Goal: Task Accomplishment & Management: Complete application form

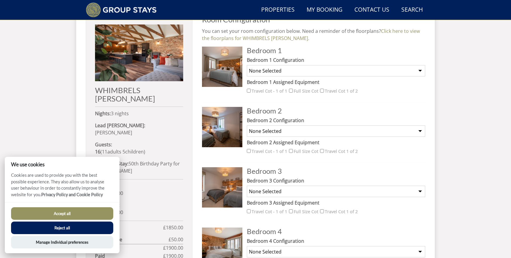
scroll to position [252, 0]
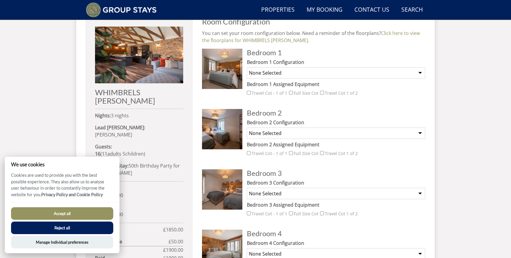
click at [354, 76] on select "None Selected Super King Bed Twin Beds" at bounding box center [336, 72] width 178 height 11
click at [65, 210] on button "Accept all" at bounding box center [62, 213] width 102 height 13
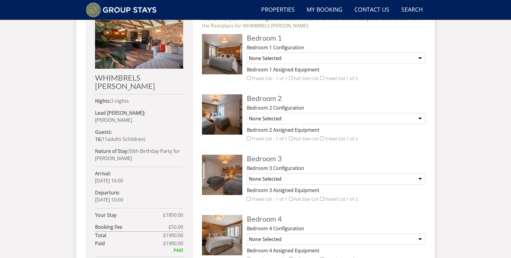
scroll to position [280, 0]
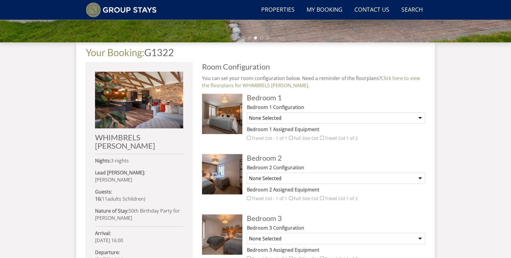
scroll to position [205, 0]
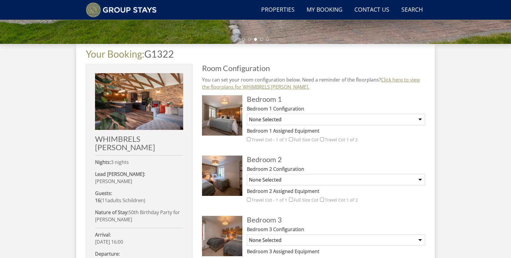
click at [385, 80] on link "Click here to view the floorplans for WHIMBRELS BARTON." at bounding box center [311, 83] width 218 height 14
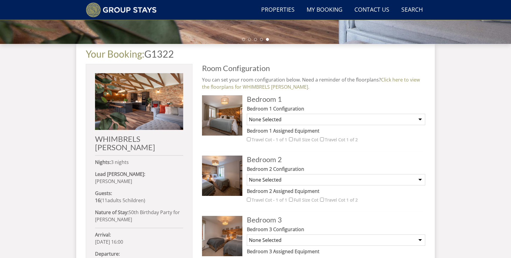
click at [299, 118] on select "None Selected Super King Bed Twin Beds" at bounding box center [336, 119] width 178 height 11
select select "1972"
click at [247, 114] on select "None Selected Super King Bed Twin Beds" at bounding box center [336, 119] width 178 height 11
click at [292, 177] on select "None Selected Super King Bed (will be up against one wall) Twin Beds" at bounding box center [336, 179] width 178 height 11
select select "1975"
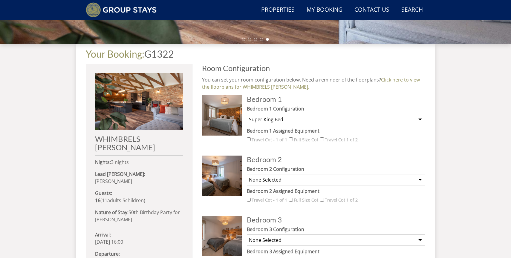
click at [247, 174] on select "None Selected Super King Bed (will be up against one wall) Twin Beds" at bounding box center [336, 179] width 178 height 11
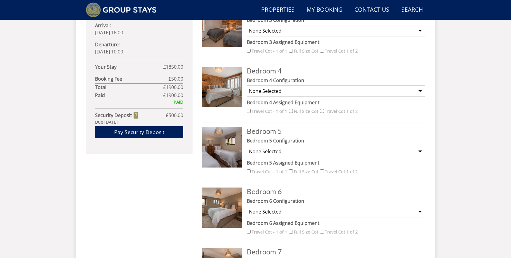
scroll to position [420, 0]
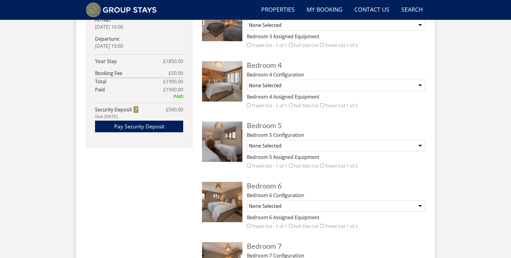
click at [267, 144] on select "None Selected Super King Bed (will be up against one wall) Twin Beds" at bounding box center [336, 145] width 178 height 11
select select "1966"
click at [247, 140] on select "None Selected Super King Bed (will be up against one wall) Twin Beds" at bounding box center [336, 145] width 178 height 11
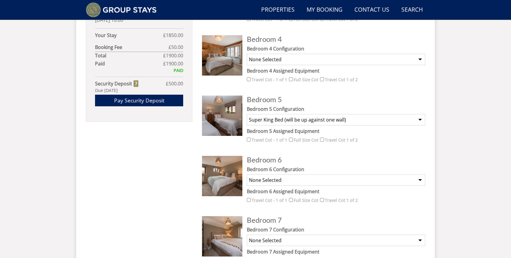
scroll to position [449, 0]
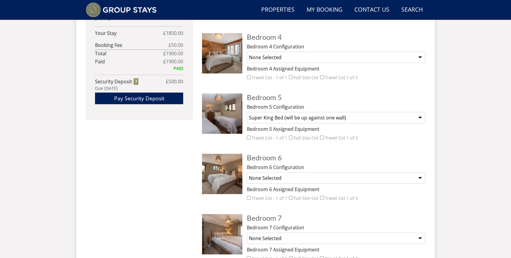
click at [269, 176] on select "None Selected Super King Bed Twin Beds" at bounding box center [336, 177] width 178 height 11
select select "1964"
click at [247, 172] on select "None Selected Super King Bed Twin Beds" at bounding box center [336, 177] width 178 height 11
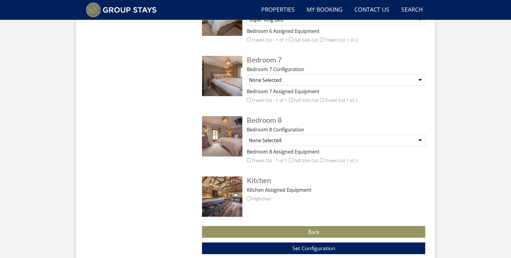
scroll to position [618, 0]
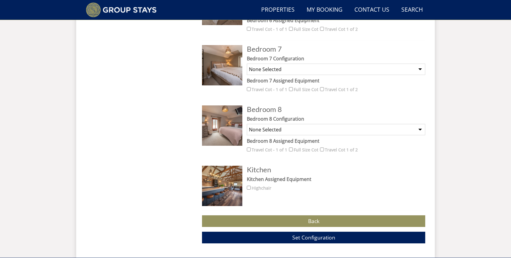
click at [291, 133] on select "None Selected King Size Bed" at bounding box center [336, 129] width 178 height 11
select select "1960"
click at [247, 124] on select "None Selected King Size Bed" at bounding box center [336, 129] width 178 height 11
click at [291, 70] on select "None Selected Super King Bed Twin Beds" at bounding box center [336, 69] width 178 height 11
select select "1963"
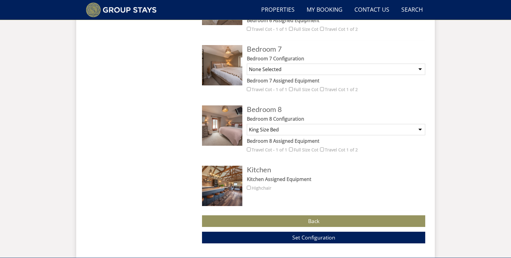
click at [247, 64] on select "None Selected Super King Bed Twin Beds" at bounding box center [336, 69] width 178 height 11
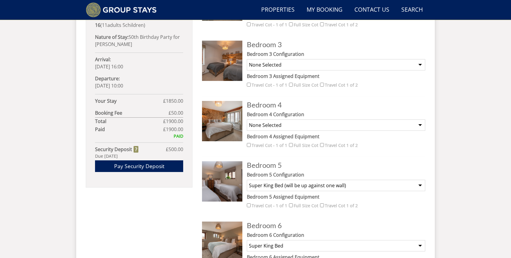
scroll to position [379, 0]
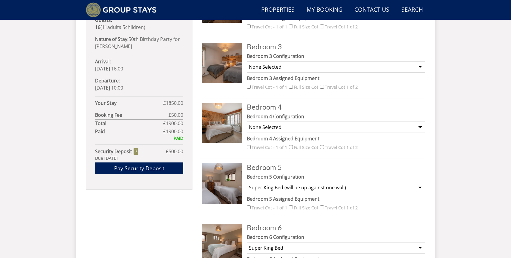
click at [282, 126] on select "None Selected Super King Bed Twin Beds" at bounding box center [336, 127] width 178 height 11
select select "1970"
click at [247, 122] on select "None Selected Super King Bed Twin Beds" at bounding box center [336, 127] width 178 height 11
click at [279, 67] on select "None Selected Super King Bed (will be up against one wall) Twin Beds" at bounding box center [336, 66] width 178 height 11
select select "1969"
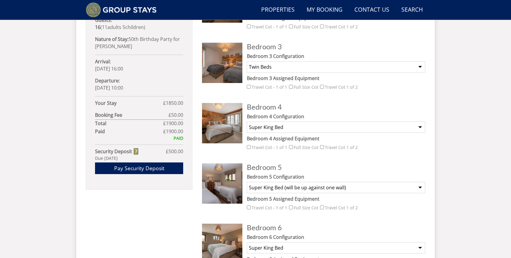
click at [247, 61] on select "None Selected Super King Bed (will be up against one wall) Twin Beds" at bounding box center [336, 66] width 178 height 11
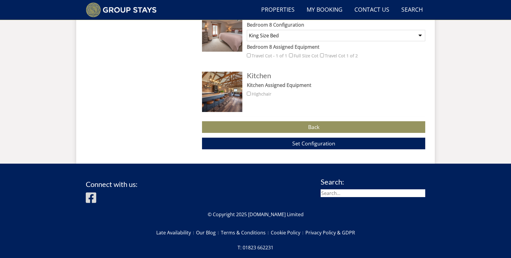
scroll to position [751, 0]
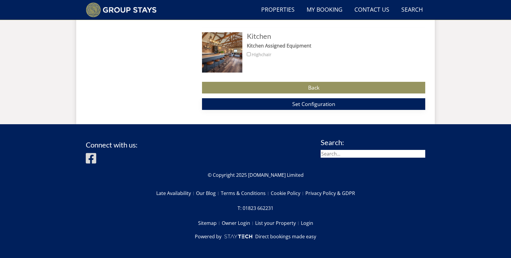
click at [316, 102] on span "Set Configuration" at bounding box center [313, 103] width 43 height 7
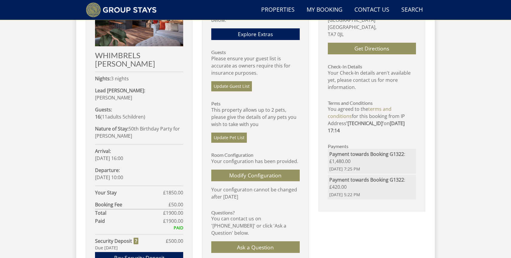
scroll to position [288, 0]
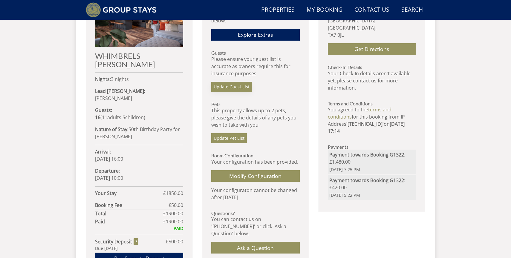
click at [242, 87] on link "Update Guest List" at bounding box center [231, 87] width 41 height 10
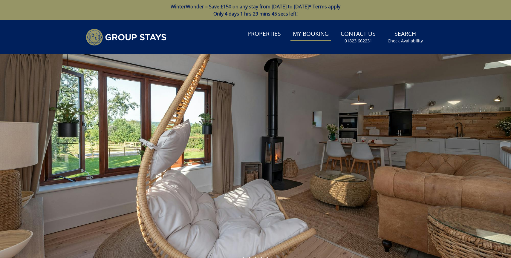
click at [319, 37] on link "My Booking" at bounding box center [310, 33] width 41 height 13
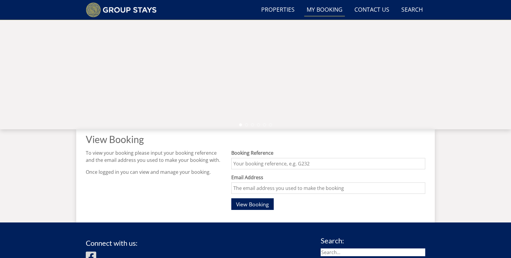
scroll to position [125, 0]
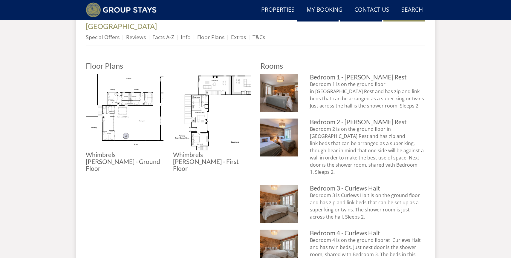
scroll to position [246, 0]
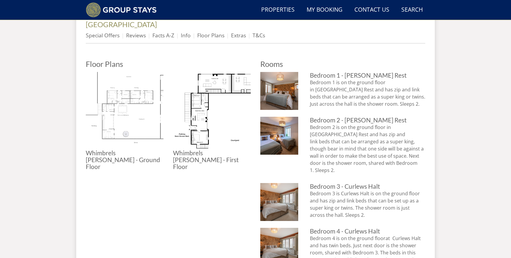
click at [132, 109] on img at bounding box center [125, 111] width 78 height 78
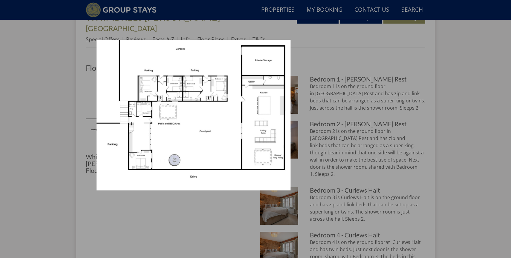
scroll to position [240, 0]
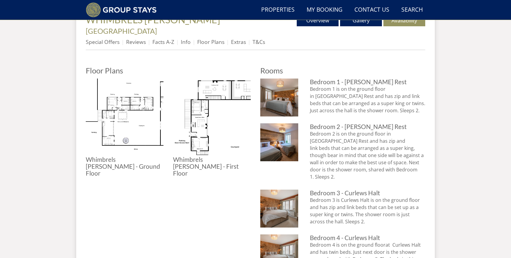
click at [212, 117] on img at bounding box center [212, 118] width 78 height 78
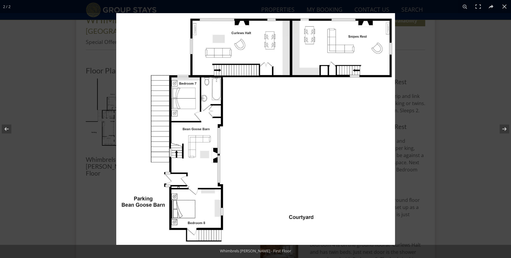
click at [264, 124] on img at bounding box center [255, 129] width 279 height 232
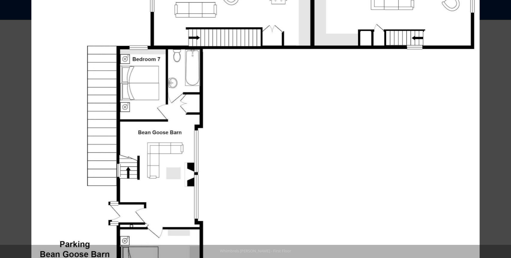
click at [264, 124] on img at bounding box center [255, 132] width 448 height 373
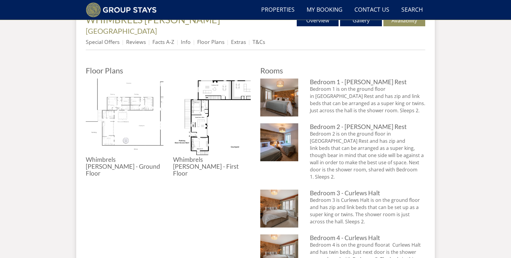
click at [137, 110] on img at bounding box center [125, 118] width 78 height 78
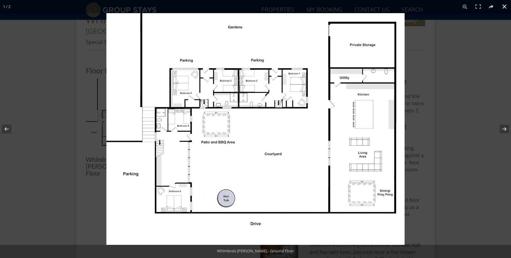
click at [447, 60] on div at bounding box center [361, 142] width 511 height 258
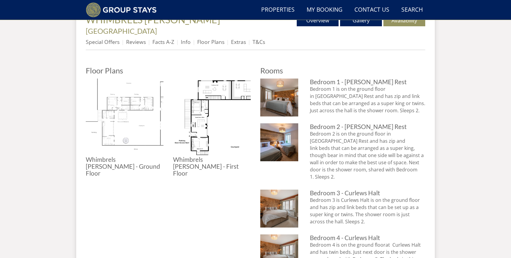
click at [130, 111] on img at bounding box center [125, 118] width 78 height 78
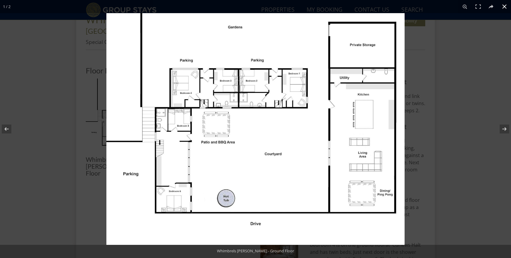
click at [420, 64] on div at bounding box center [361, 142] width 511 height 258
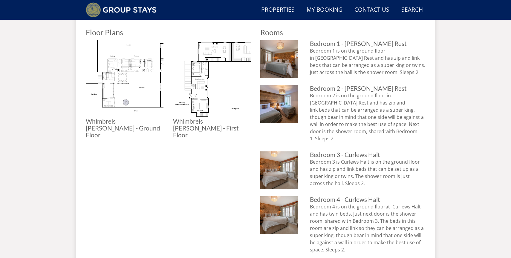
scroll to position [279, 0]
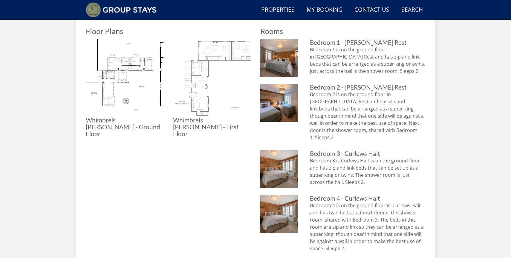
click at [198, 65] on img at bounding box center [212, 78] width 78 height 78
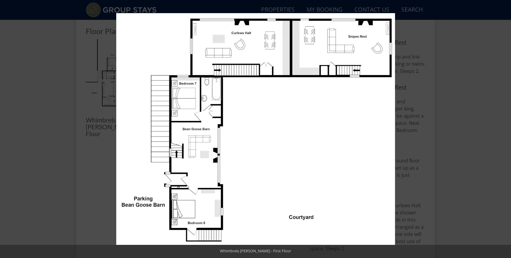
click at [216, 47] on img at bounding box center [255, 129] width 279 height 232
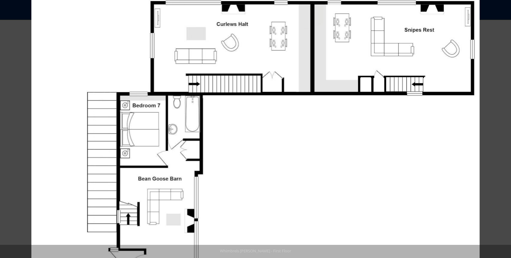
click at [216, 47] on img at bounding box center [255, 178] width 448 height 373
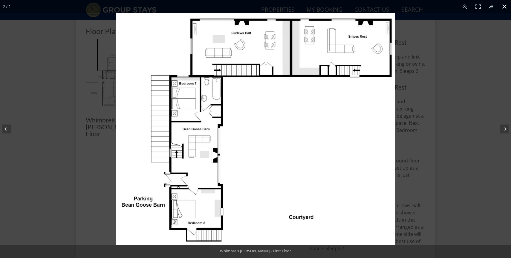
click at [71, 112] on div at bounding box center [255, 129] width 511 height 258
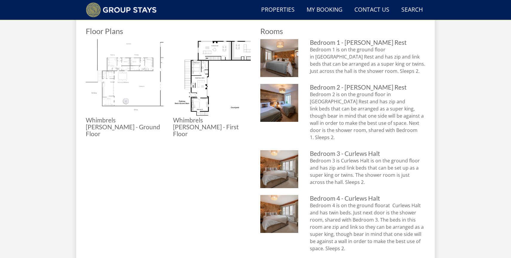
click at [136, 70] on img at bounding box center [125, 78] width 78 height 78
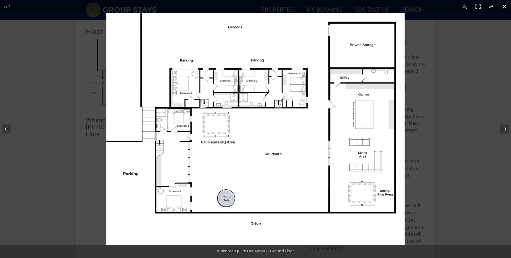
click at [471, 119] on div at bounding box center [361, 142] width 511 height 258
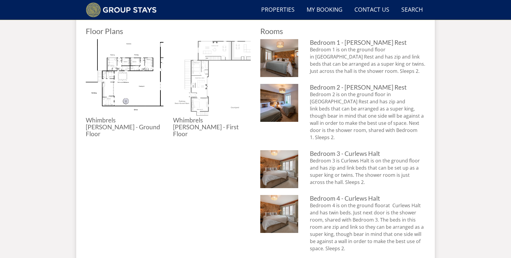
click at [213, 83] on img at bounding box center [212, 78] width 78 height 78
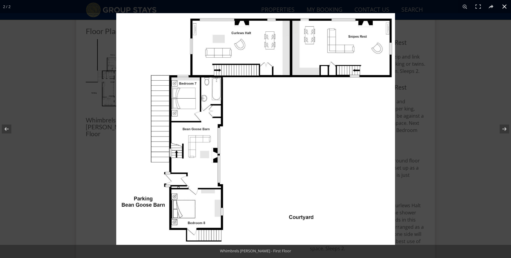
click at [68, 183] on div at bounding box center [255, 129] width 511 height 258
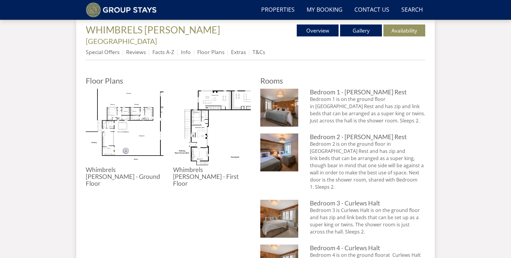
scroll to position [229, 0]
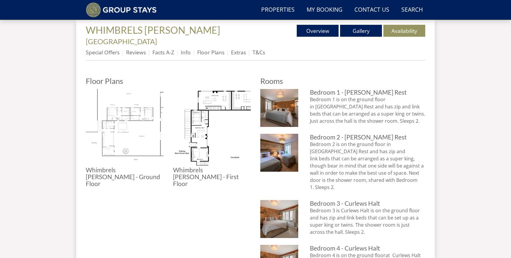
click at [146, 124] on img at bounding box center [125, 128] width 78 height 78
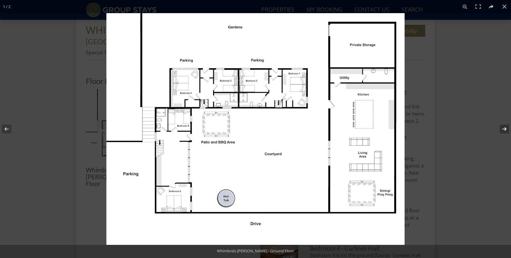
click at [506, 126] on button at bounding box center [500, 129] width 21 height 30
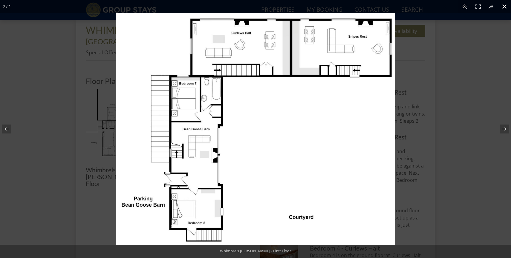
click at [440, 77] on div at bounding box center [371, 142] width 511 height 258
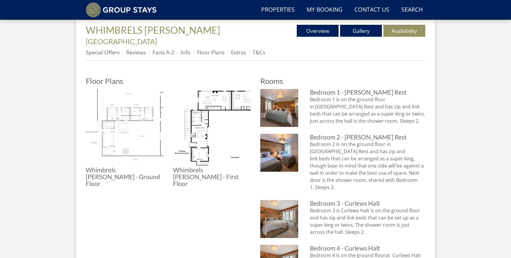
click at [126, 122] on img at bounding box center [125, 128] width 78 height 78
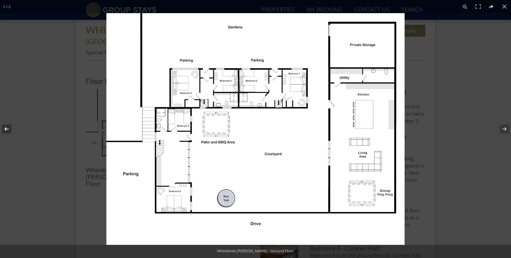
click at [7, 132] on button at bounding box center [10, 129] width 21 height 30
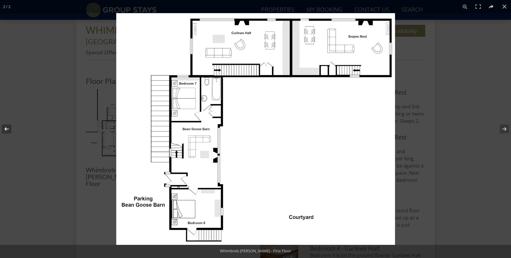
click at [7, 130] on button at bounding box center [10, 129] width 21 height 30
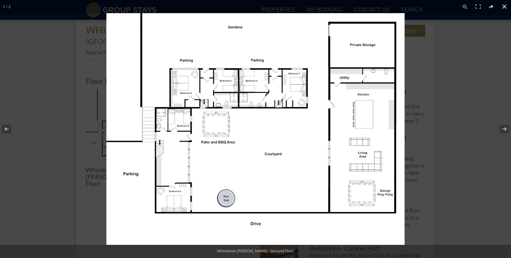
click at [32, 146] on div at bounding box center [255, 129] width 511 height 258
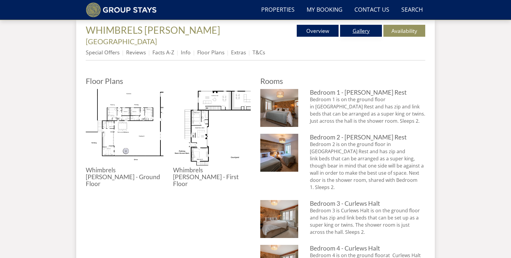
click at [350, 32] on link "Gallery" at bounding box center [361, 31] width 42 height 12
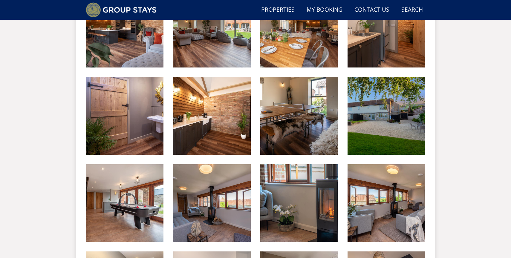
scroll to position [480, 0]
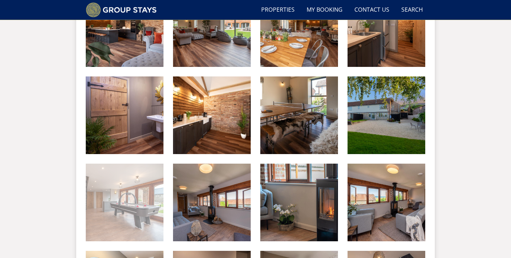
click at [146, 190] on img at bounding box center [125, 203] width 78 height 78
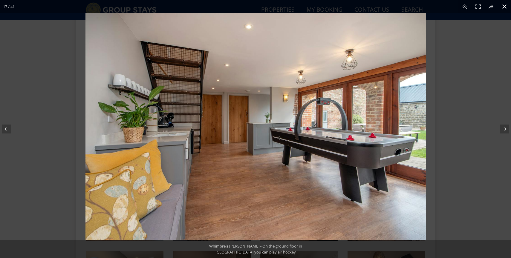
click at [503, 5] on button at bounding box center [503, 6] width 13 height 13
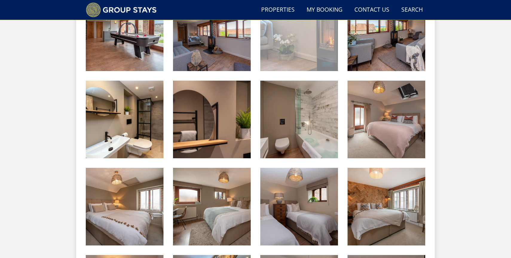
scroll to position [651, 0]
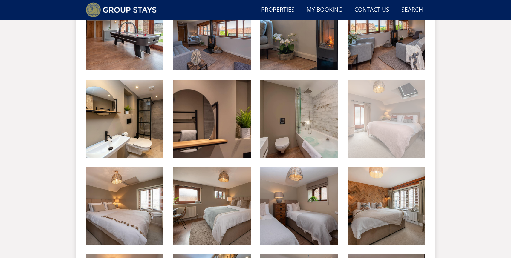
click at [373, 134] on img at bounding box center [386, 119] width 78 height 78
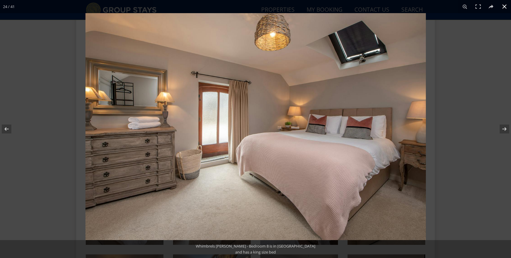
click at [503, 7] on button at bounding box center [503, 6] width 13 height 13
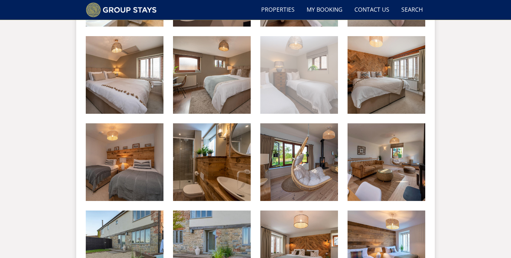
scroll to position [784, 0]
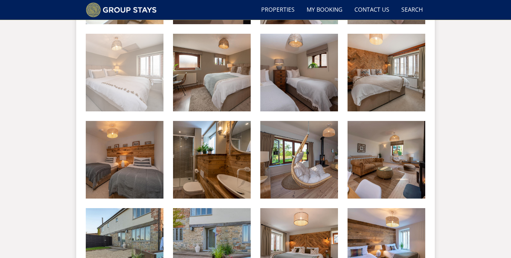
click at [127, 74] on img at bounding box center [125, 73] width 78 height 78
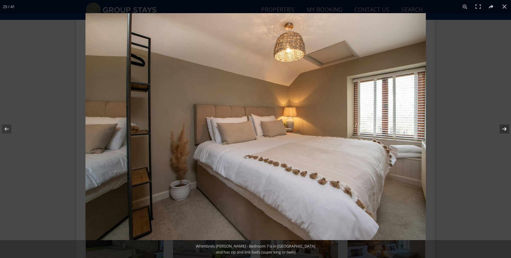
click at [507, 128] on button at bounding box center [500, 129] width 21 height 30
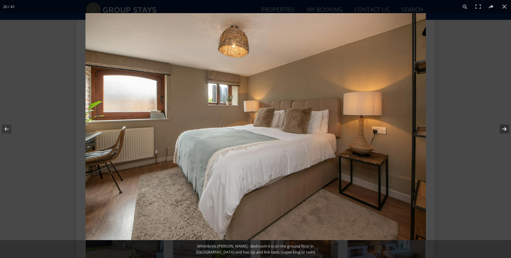
click at [506, 128] on button at bounding box center [500, 129] width 21 height 30
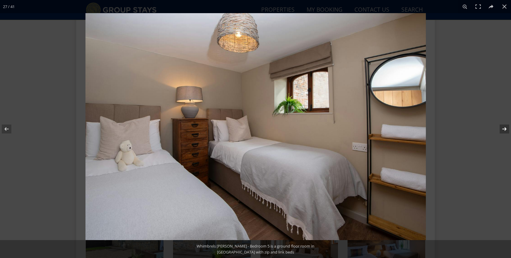
click at [506, 128] on button at bounding box center [500, 129] width 21 height 30
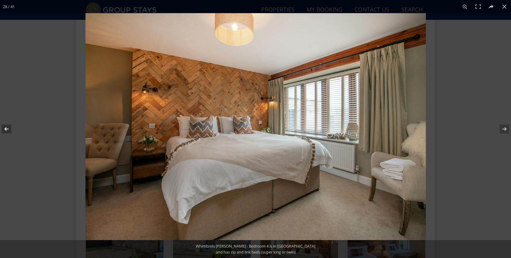
click at [5, 130] on button at bounding box center [10, 129] width 21 height 30
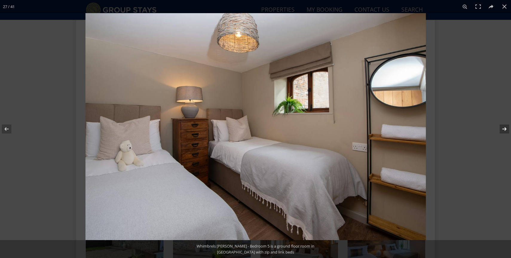
click at [506, 128] on button at bounding box center [500, 129] width 21 height 30
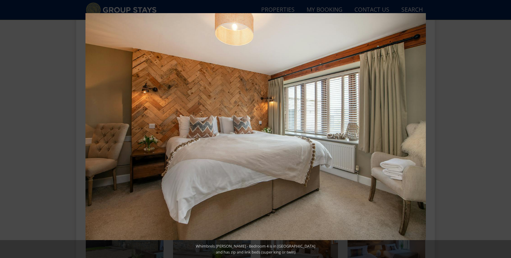
click at [506, 128] on button at bounding box center [500, 129] width 21 height 30
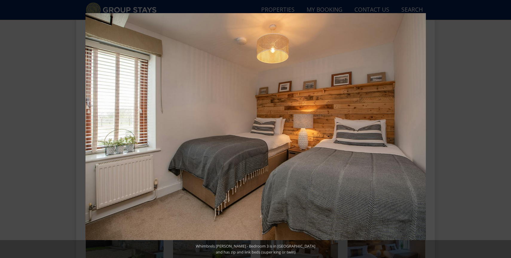
click at [506, 128] on button at bounding box center [500, 129] width 21 height 30
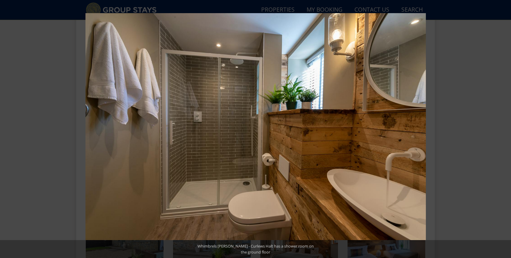
click at [506, 128] on button at bounding box center [500, 129] width 21 height 30
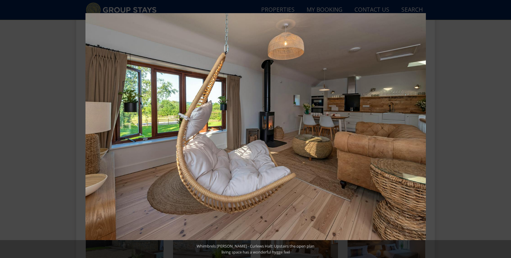
click at [506, 128] on button at bounding box center [500, 129] width 21 height 30
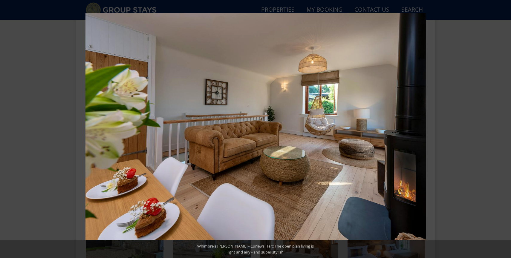
click at [506, 128] on button at bounding box center [500, 129] width 21 height 30
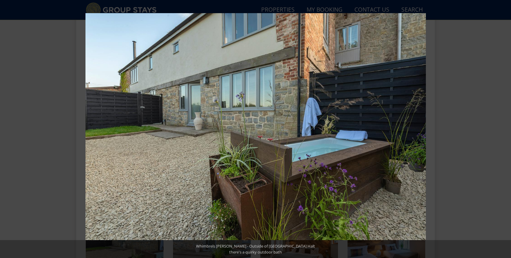
click at [506, 128] on button at bounding box center [500, 129] width 21 height 30
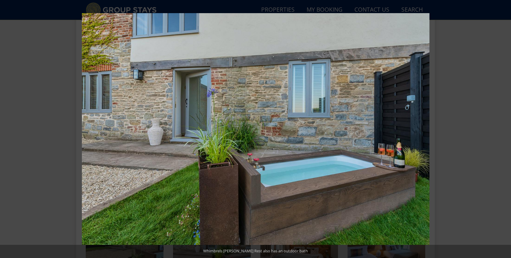
click at [506, 128] on button at bounding box center [500, 129] width 21 height 30
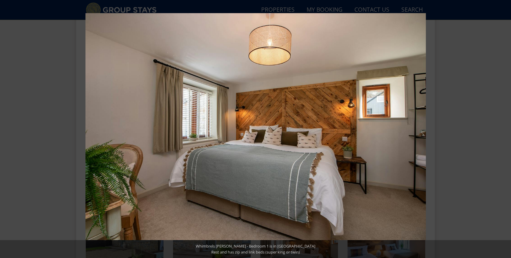
click at [506, 128] on button at bounding box center [500, 129] width 21 height 30
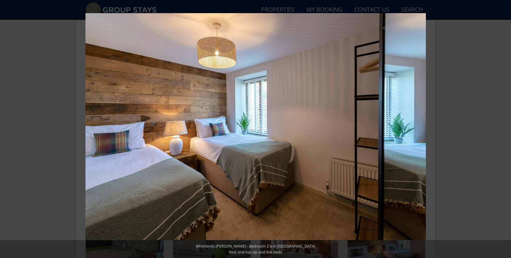
click at [506, 128] on button at bounding box center [500, 129] width 21 height 30
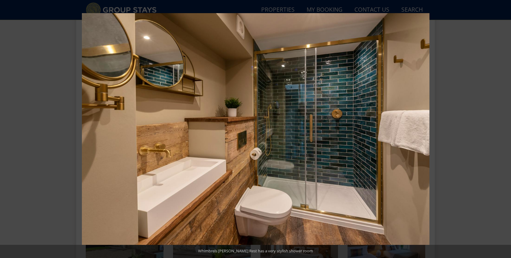
click at [506, 128] on button at bounding box center [500, 129] width 21 height 30
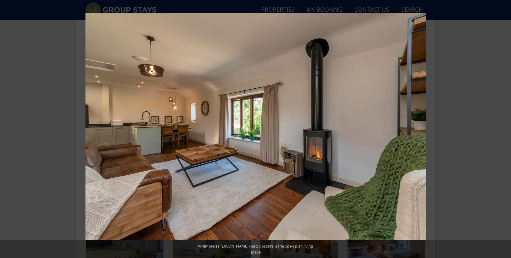
click at [506, 128] on button at bounding box center [500, 129] width 21 height 30
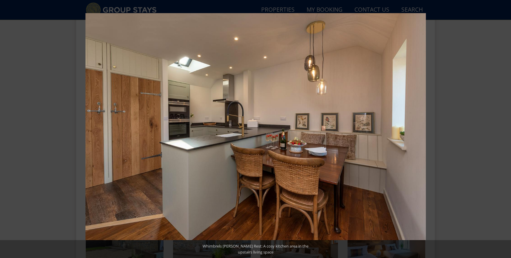
click at [506, 128] on button at bounding box center [500, 129] width 21 height 30
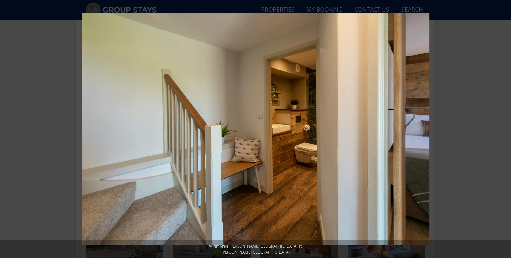
click at [506, 128] on button at bounding box center [500, 129] width 21 height 30
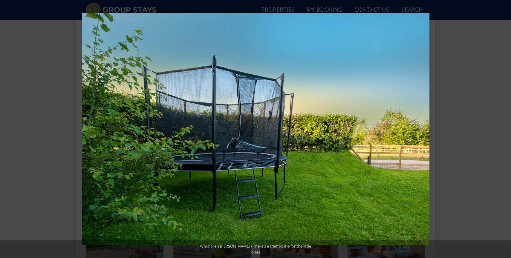
click at [506, 128] on button at bounding box center [500, 129] width 21 height 30
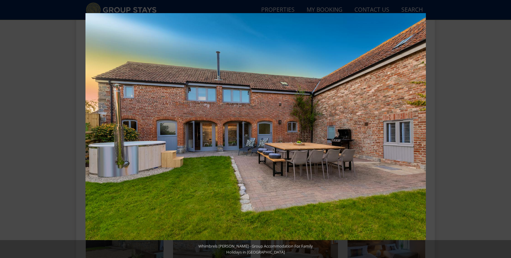
click at [506, 128] on button at bounding box center [500, 129] width 21 height 30
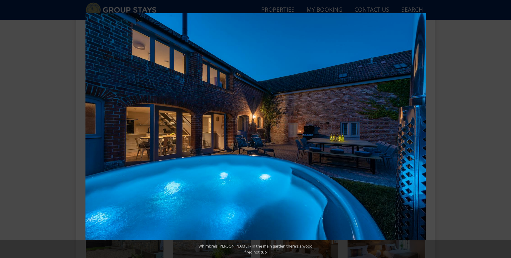
click at [506, 128] on button at bounding box center [500, 129] width 21 height 30
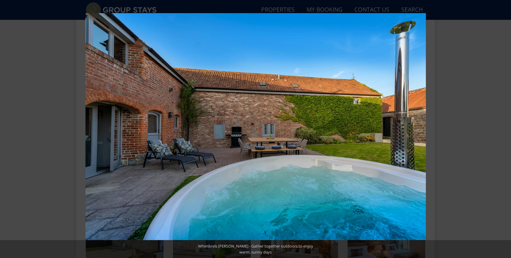
click at [506, 128] on button at bounding box center [500, 129] width 21 height 30
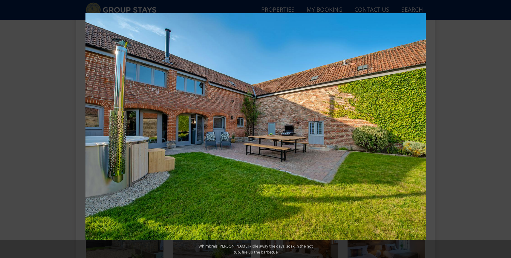
click at [506, 128] on button at bounding box center [500, 129] width 21 height 30
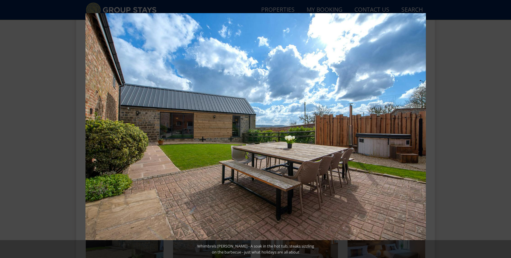
click at [506, 128] on button at bounding box center [500, 129] width 21 height 30
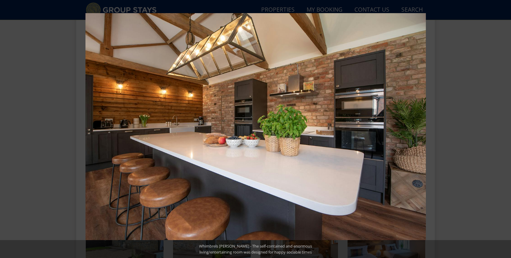
click at [506, 128] on button at bounding box center [500, 129] width 21 height 30
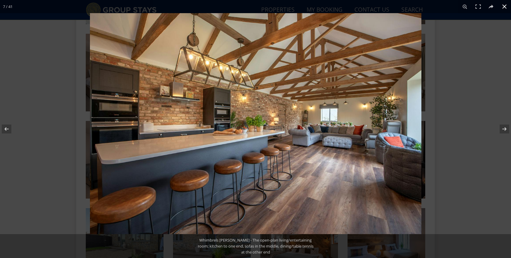
click at [483, 57] on div at bounding box center [345, 142] width 511 height 258
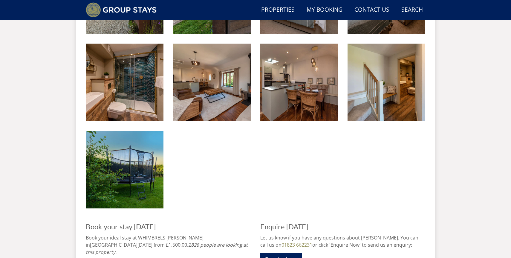
scroll to position [1037, 0]
